Goal: Information Seeking & Learning: Learn about a topic

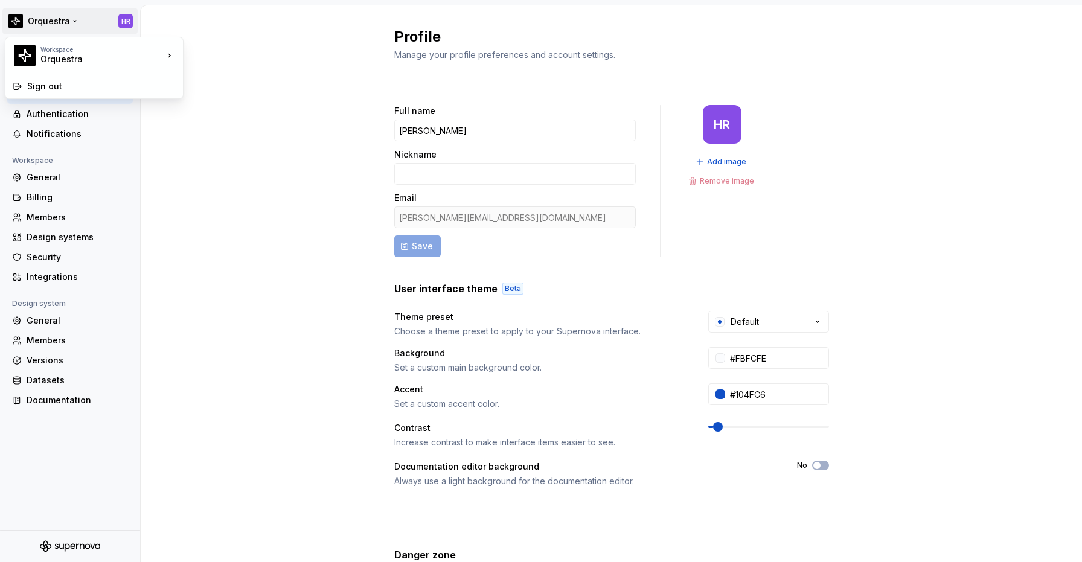
click at [66, 27] on html "Orquestra HR Back Account Profile Authentication Notifications Workspace Genera…" at bounding box center [541, 281] width 1082 height 562
click at [75, 52] on div "Workspace" at bounding box center [101, 49] width 123 height 7
click at [217, 21] on html "Orquestra HR Back Account Profile Authentication Notifications Workspace Genera…" at bounding box center [541, 281] width 1082 height 562
click at [50, 50] on div "Back" at bounding box center [77, 53] width 101 height 12
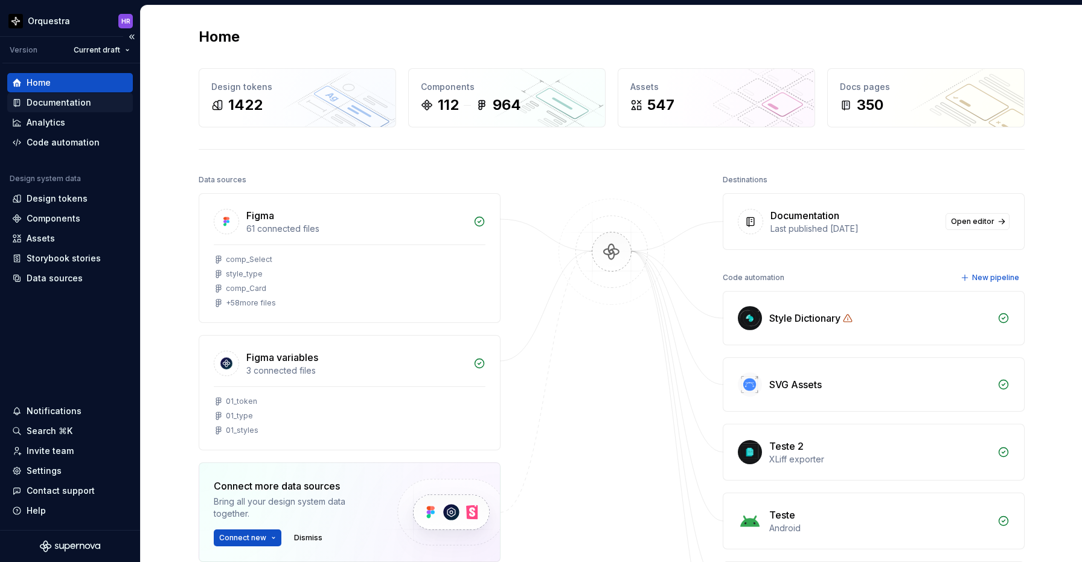
click at [42, 111] on div "Documentation" at bounding box center [70, 102] width 126 height 19
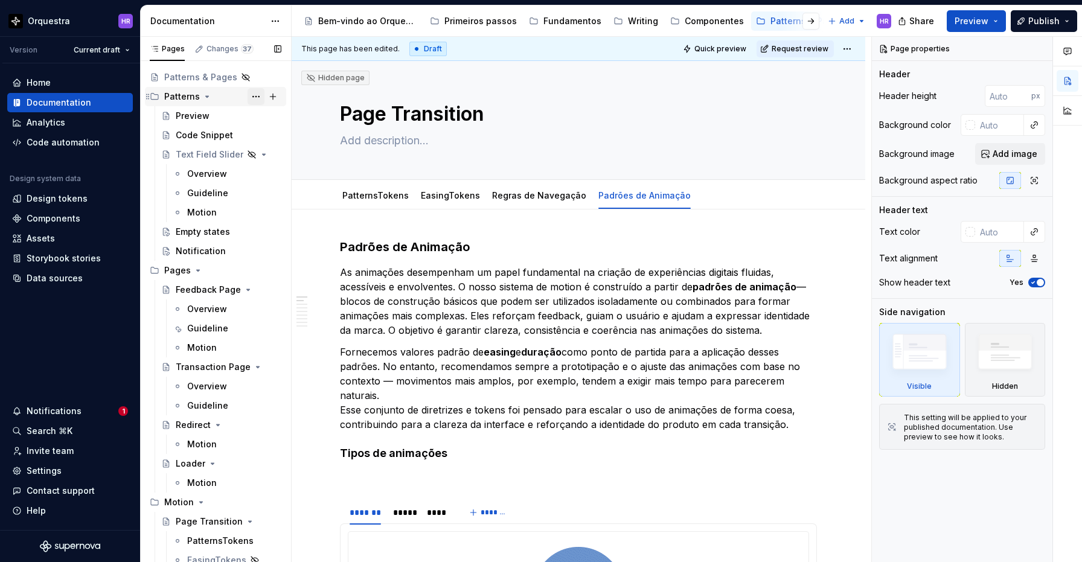
scroll to position [63, 0]
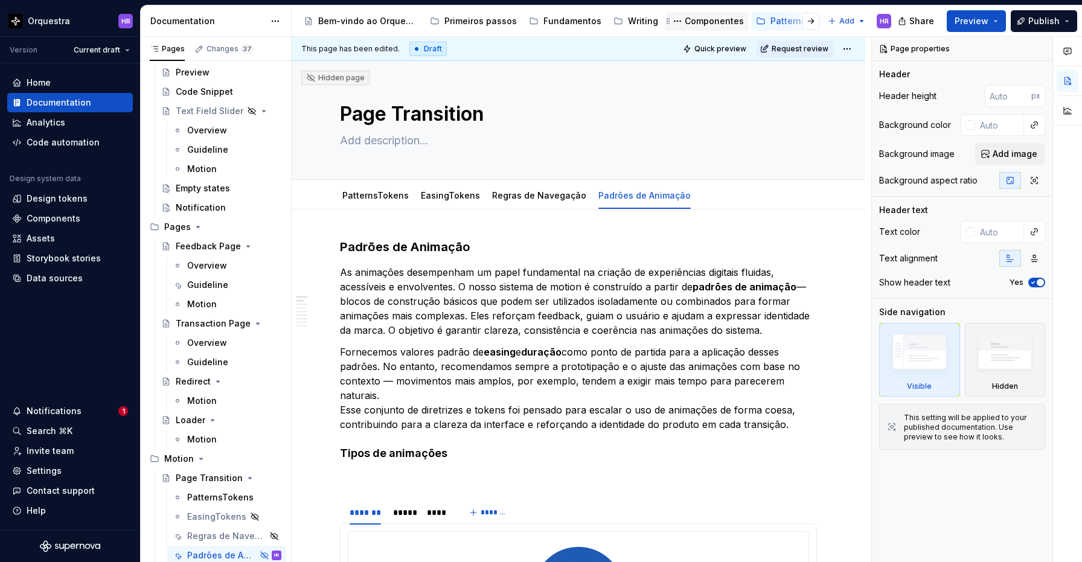
click at [704, 20] on div "Componentes" at bounding box center [714, 21] width 59 height 12
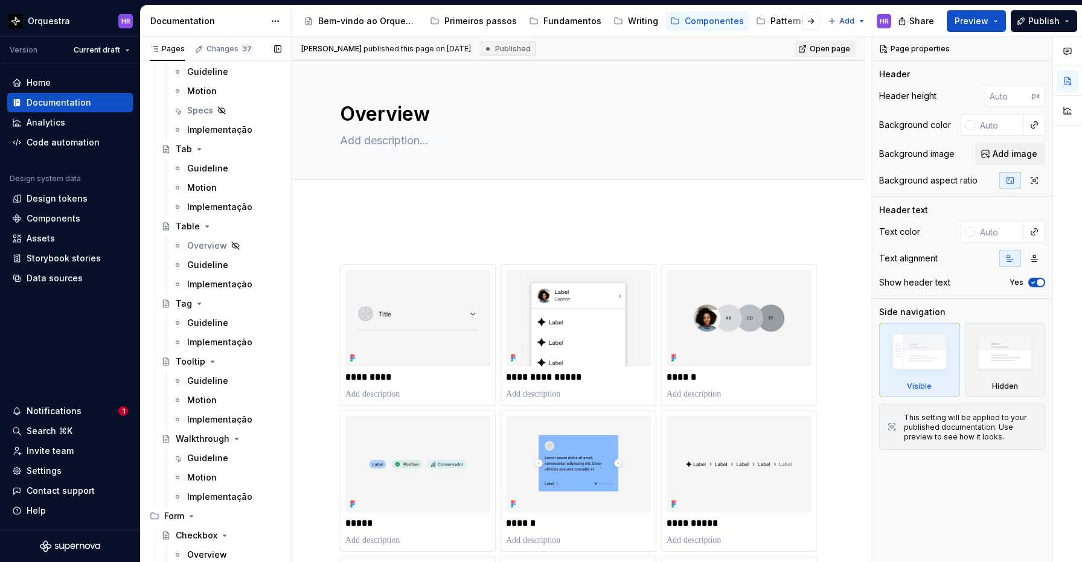
scroll to position [3030, 0]
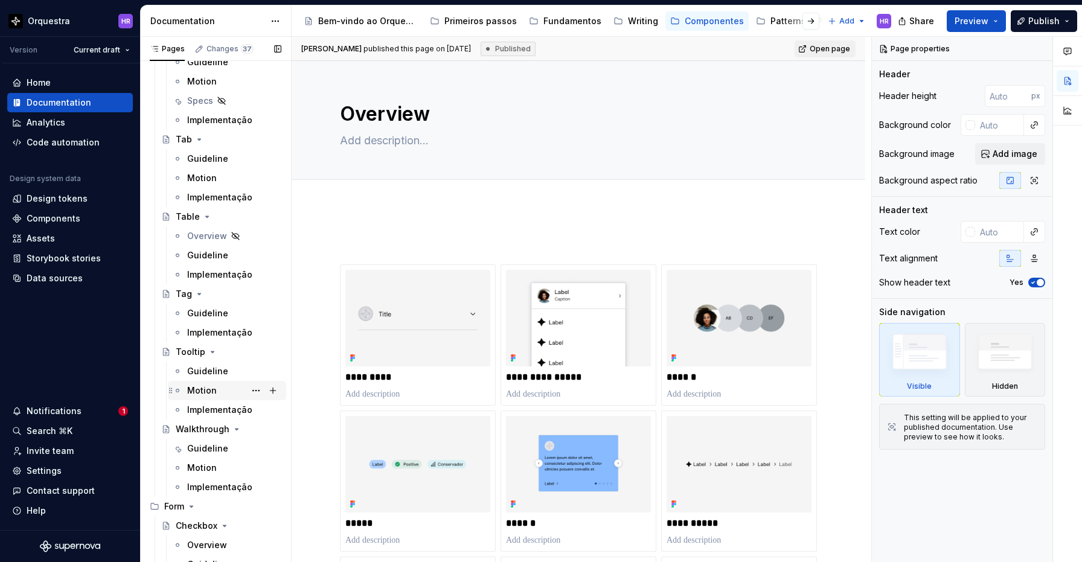
click at [212, 392] on div "Motion" at bounding box center [202, 391] width 30 height 12
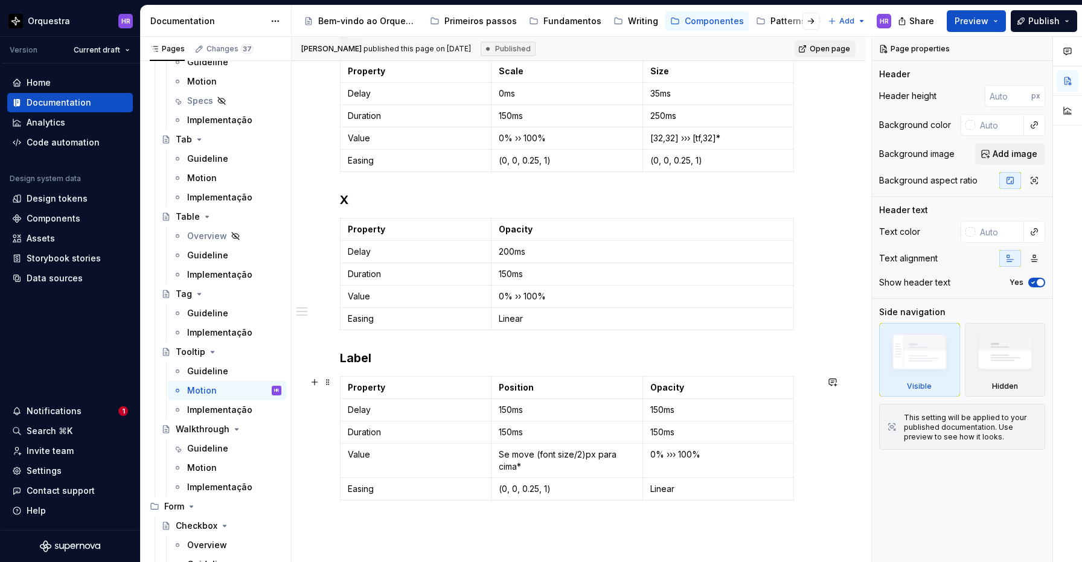
scroll to position [333, 0]
type textarea "*"
